Goal: Transaction & Acquisition: Download file/media

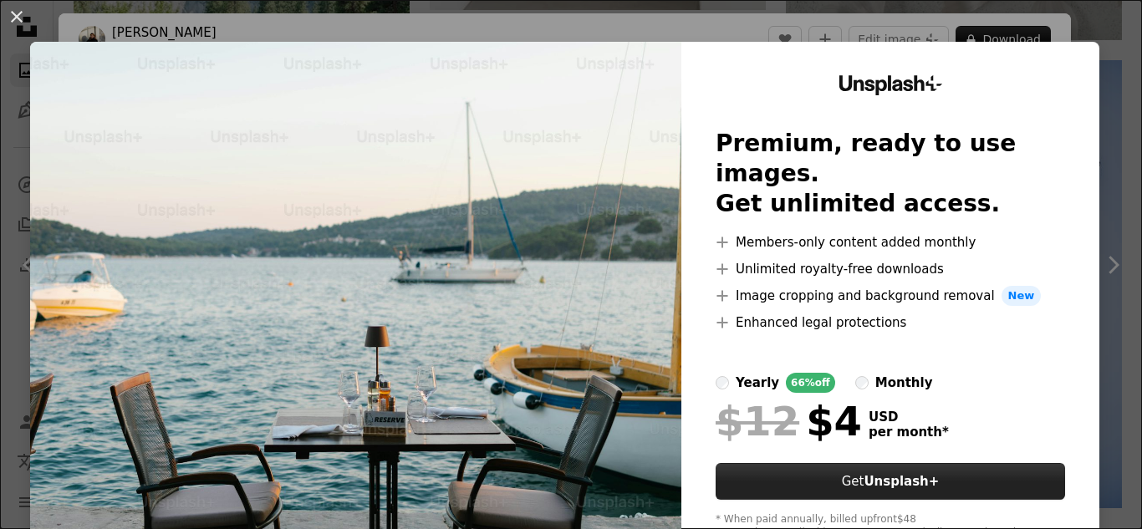
click at [853, 463] on button "Get Unsplash+" at bounding box center [889, 481] width 349 height 37
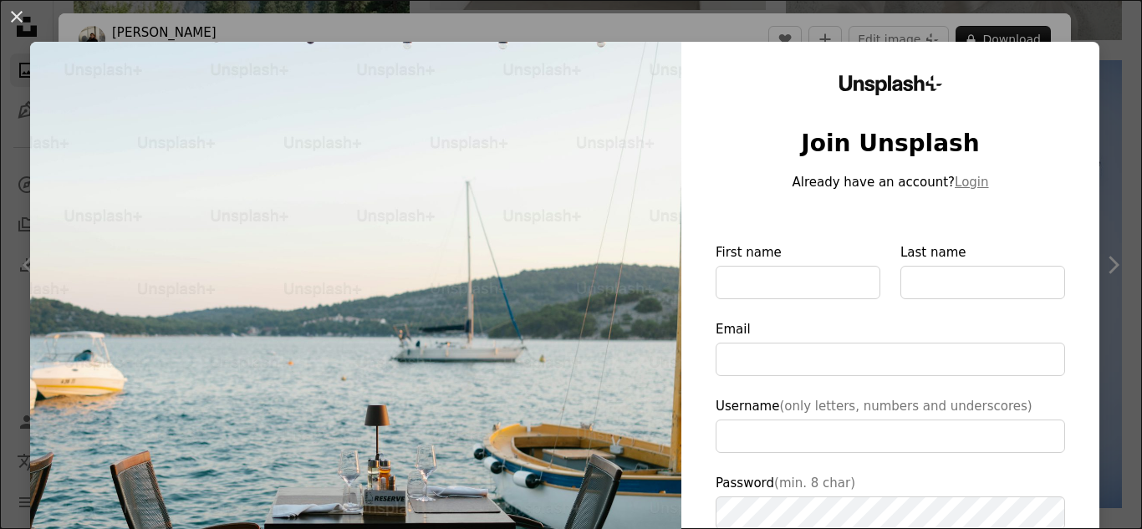
click at [891, 41] on div "An X shape Unsplash+ Join Unsplash Already have an account? Login First name La…" at bounding box center [571, 264] width 1142 height 529
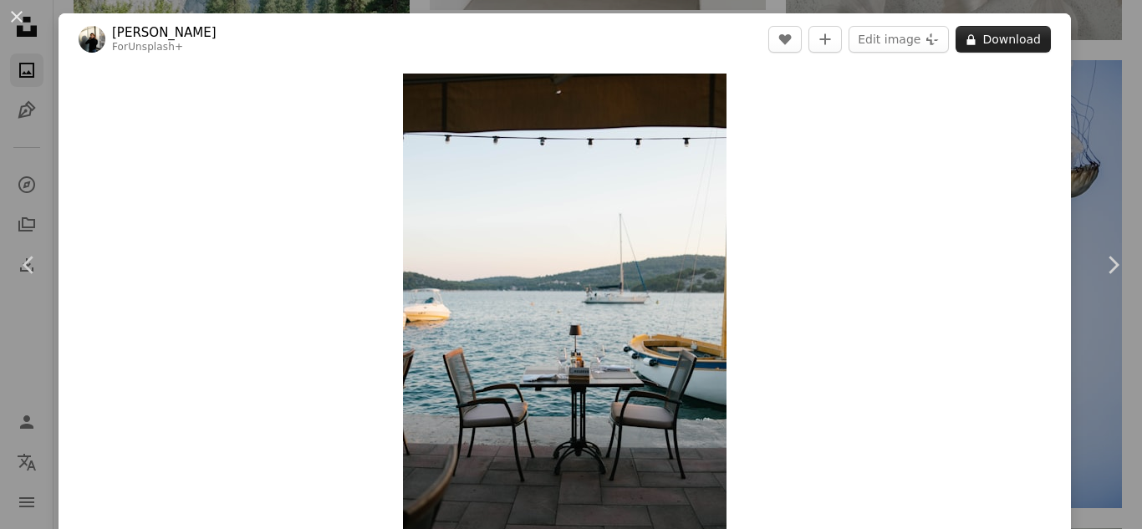
click at [987, 39] on button "A lock Download" at bounding box center [1002, 39] width 95 height 27
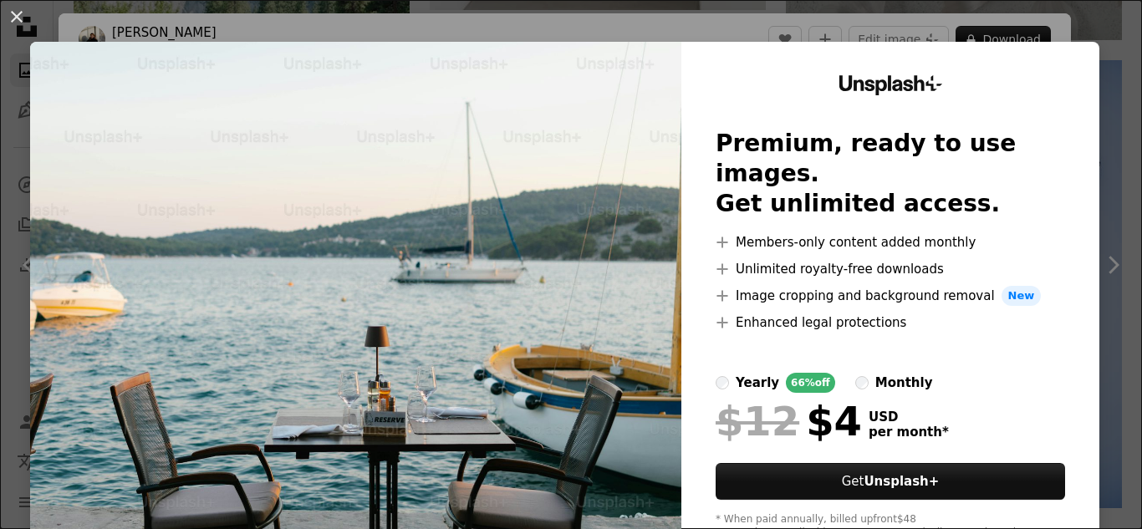
click at [918, 13] on div "An X shape Unsplash+ Premium, ready to use images. Get unlimited access. A plus…" at bounding box center [571, 264] width 1142 height 529
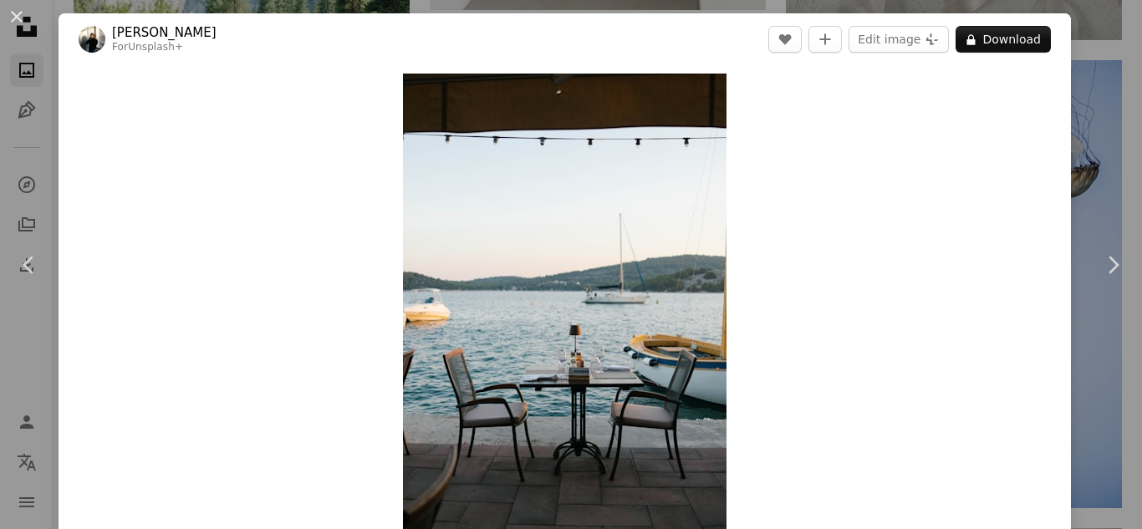
click at [1071, 139] on div "An X shape Chevron left Chevron right [PERSON_NAME] For Unsplash+ A heart A plu…" at bounding box center [571, 264] width 1142 height 529
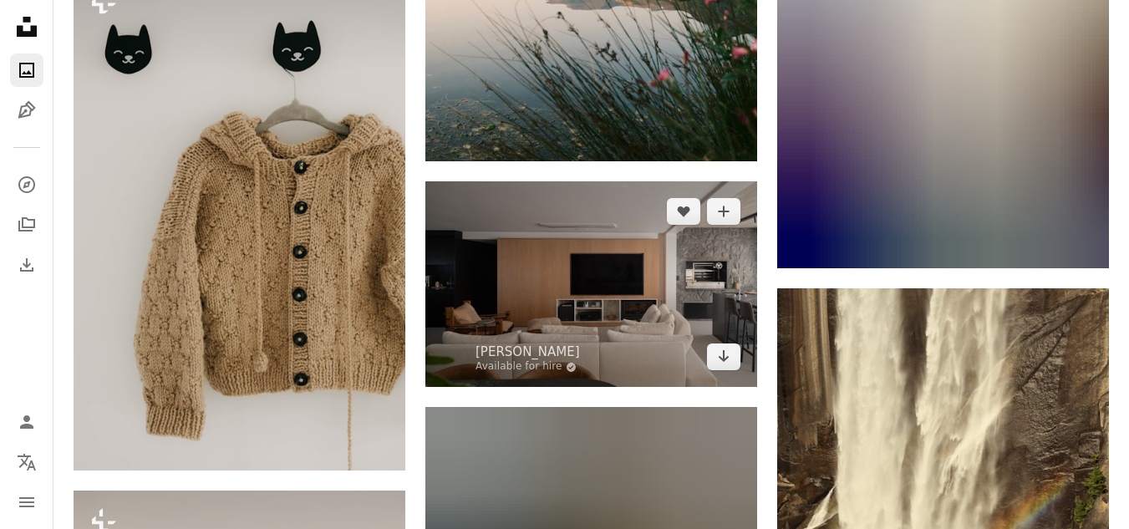
scroll to position [16411, 0]
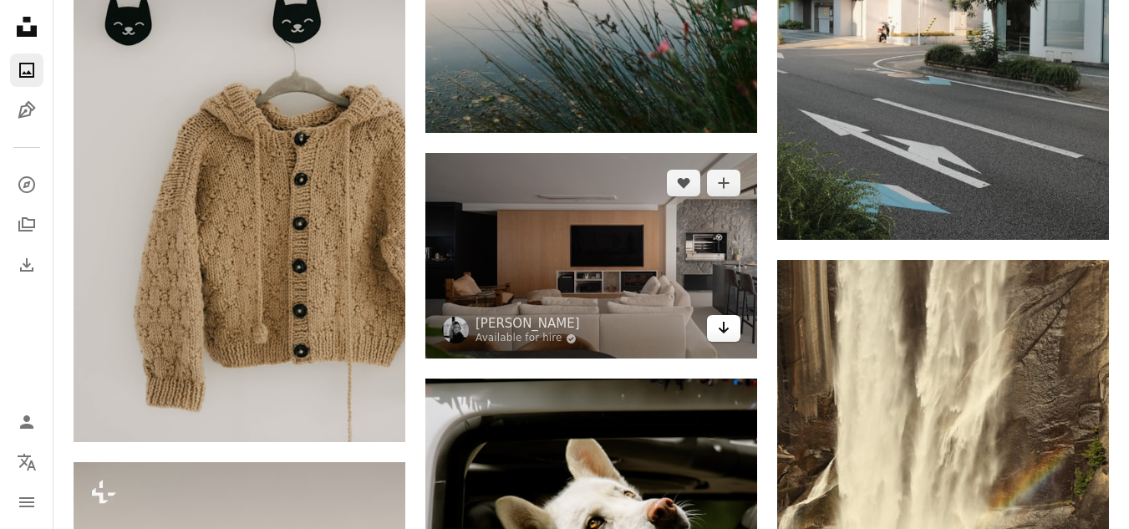
click at [722, 320] on icon "Arrow pointing down" at bounding box center [723, 328] width 13 height 20
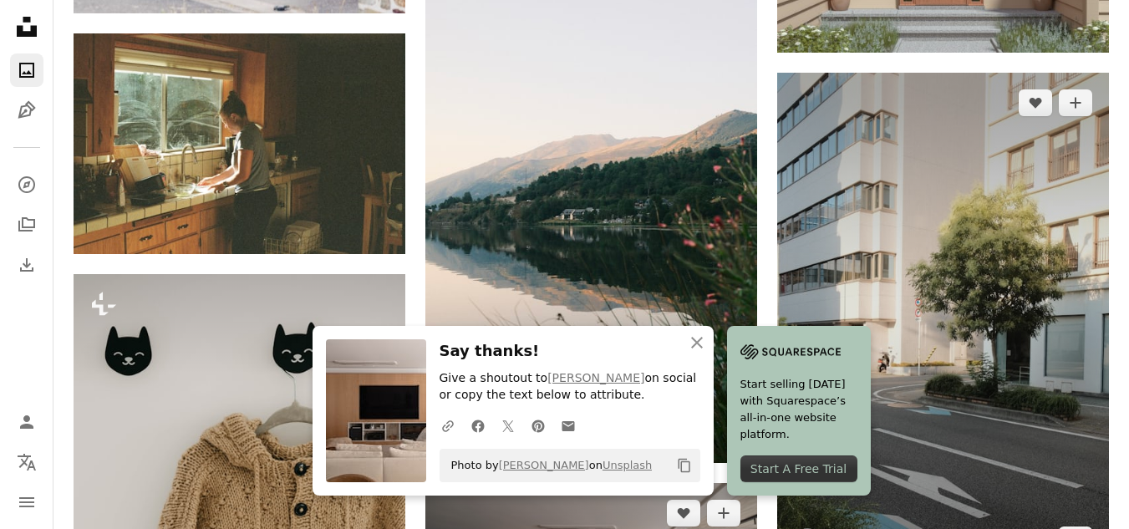
scroll to position [16076, 0]
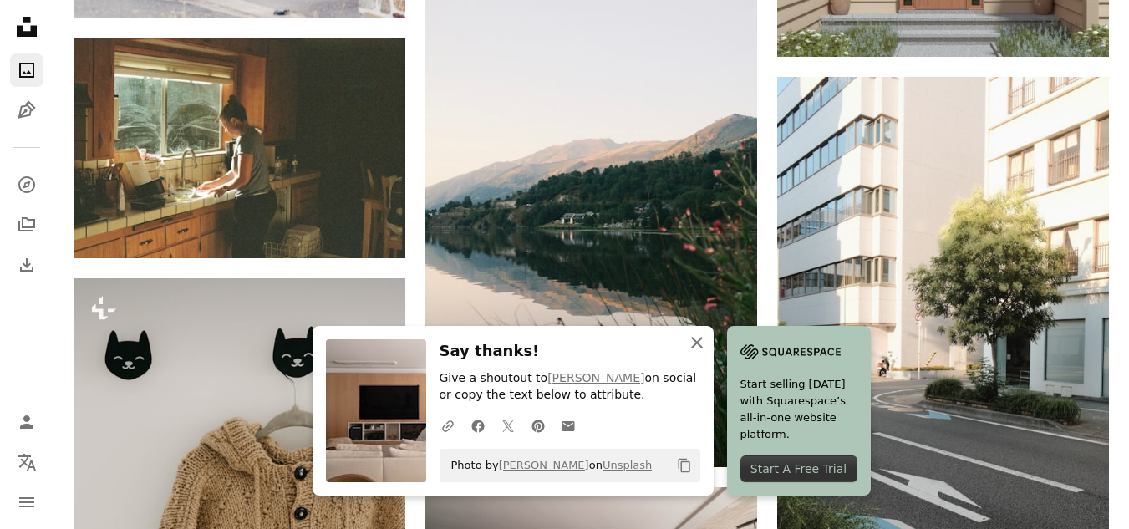
click at [699, 341] on icon "button" at bounding box center [697, 343] width 12 height 12
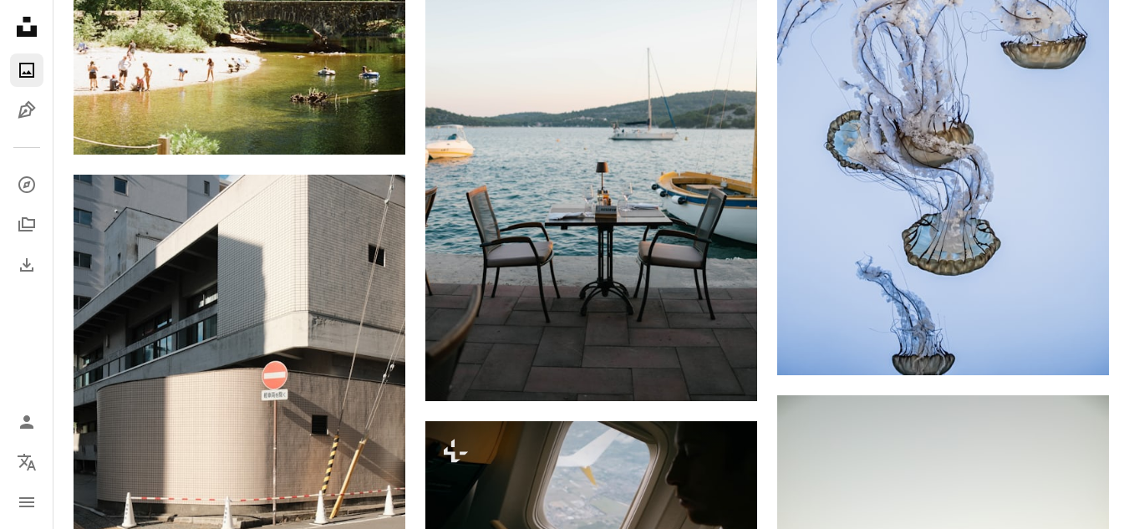
scroll to position [0, 0]
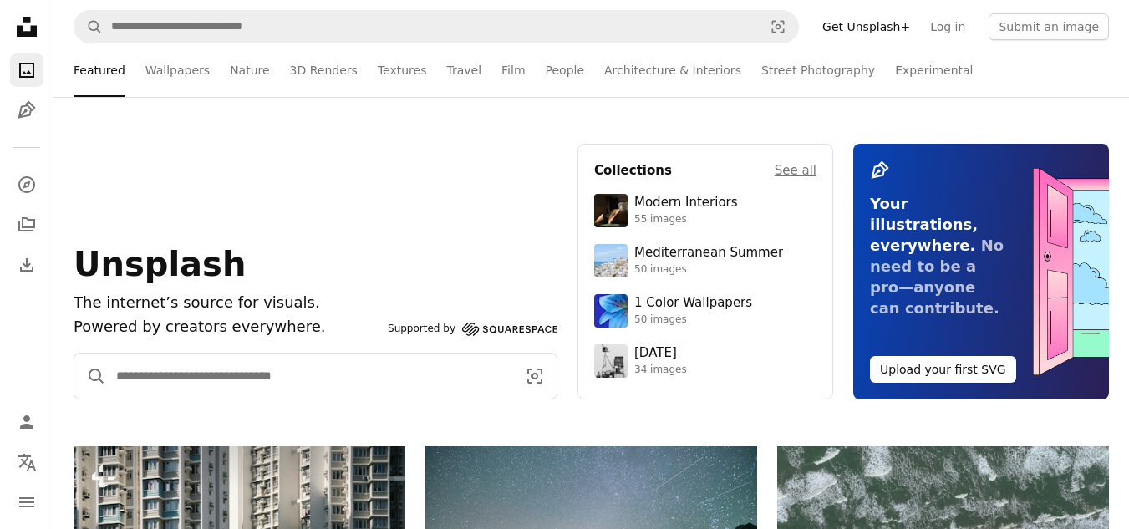
click at [235, 374] on input "Find visuals sitewide" at bounding box center [309, 376] width 407 height 45
type input "**********"
click at [538, 374] on icon "Visual search" at bounding box center [534, 376] width 43 height 20
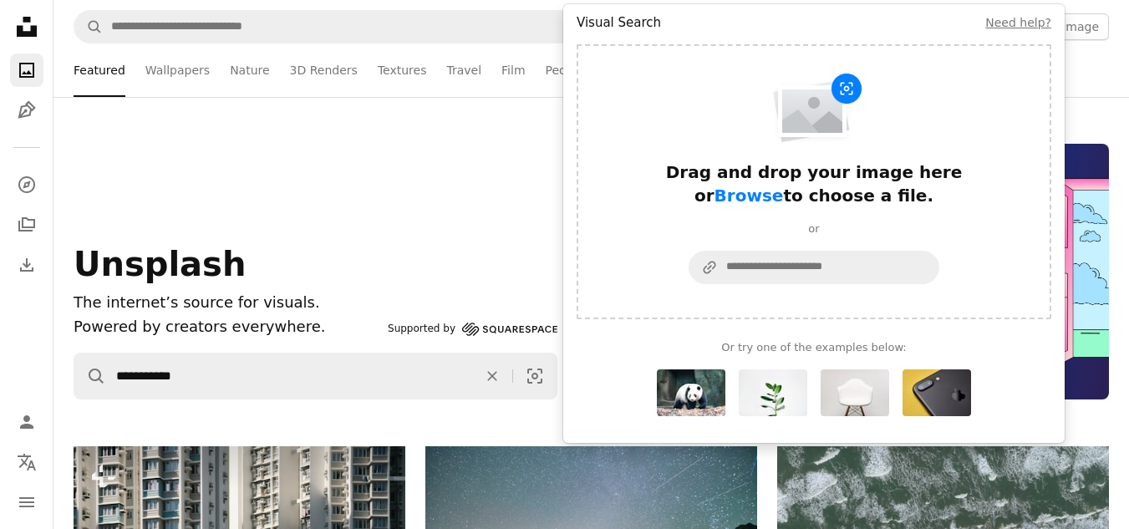
click at [466, 276] on div "Unsplash The internet’s source for visuals. Powered by creators everywhere. Sup…" at bounding box center [316, 291] width 484 height 95
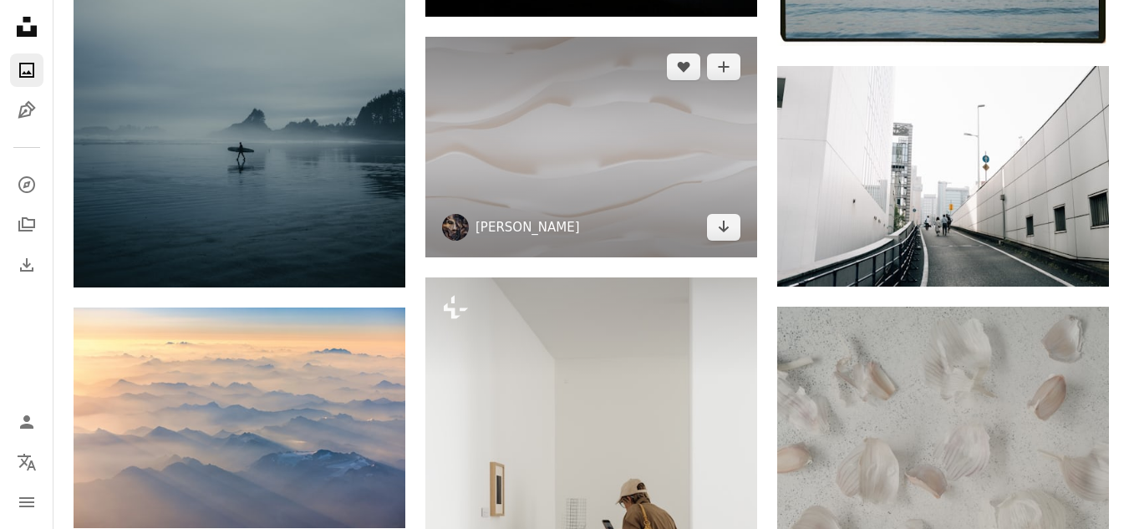
scroll to position [919, 0]
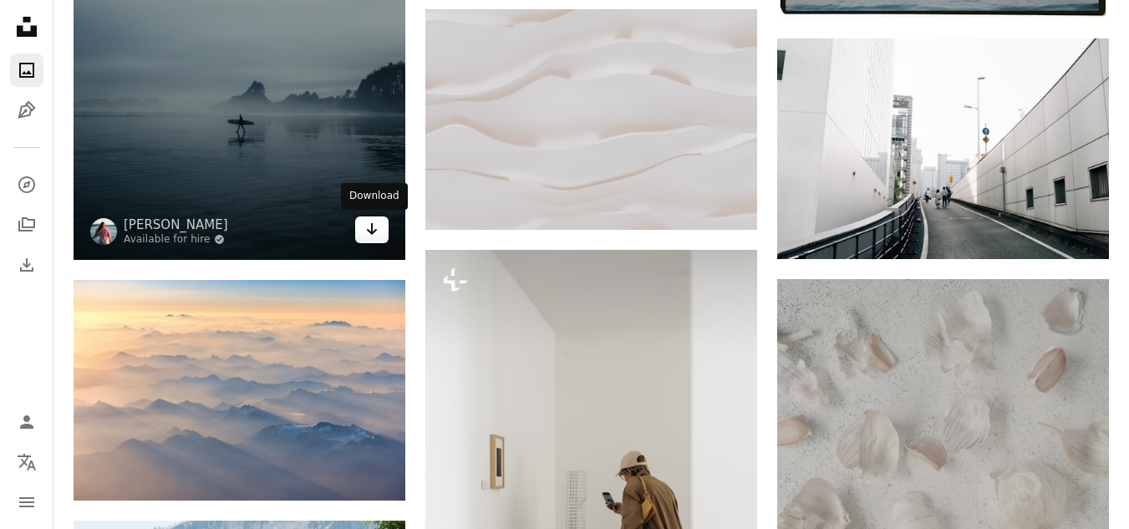
click at [372, 227] on icon "Download" at bounding box center [372, 229] width 11 height 12
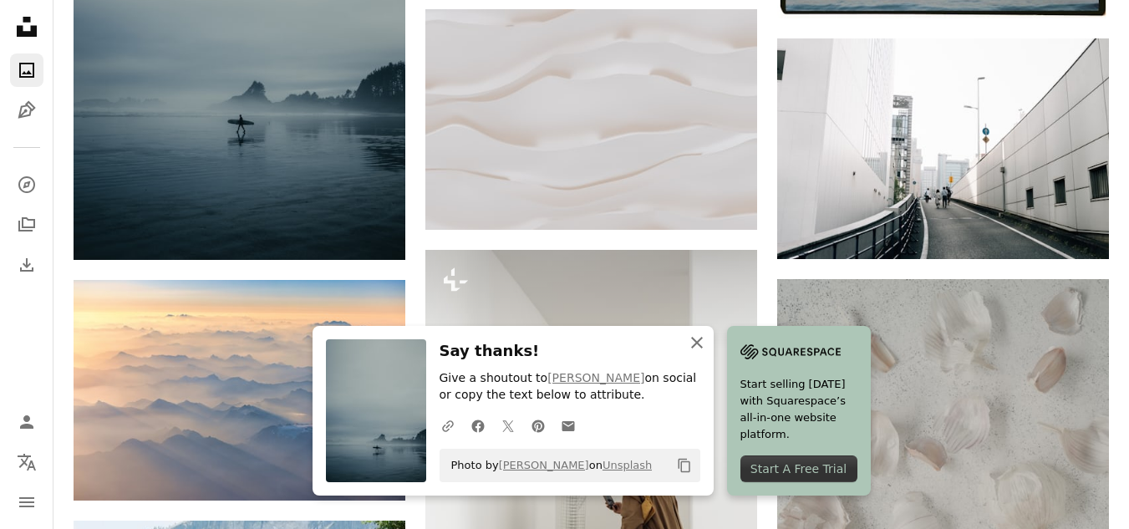
click at [700, 337] on icon "An X shape" at bounding box center [697, 343] width 20 height 20
